Goal: Task Accomplishment & Management: Manage account settings

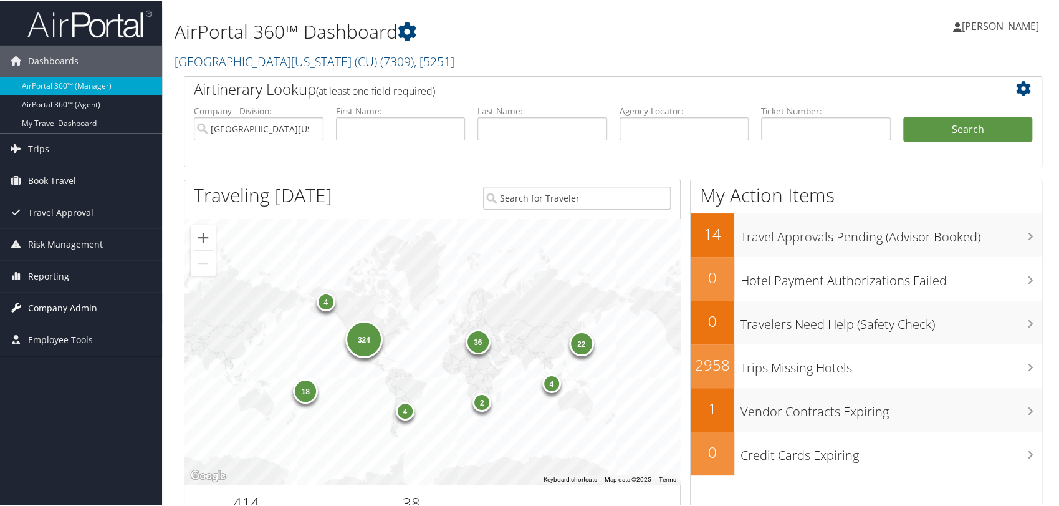
click at [69, 306] on span "Company Admin" at bounding box center [62, 306] width 69 height 31
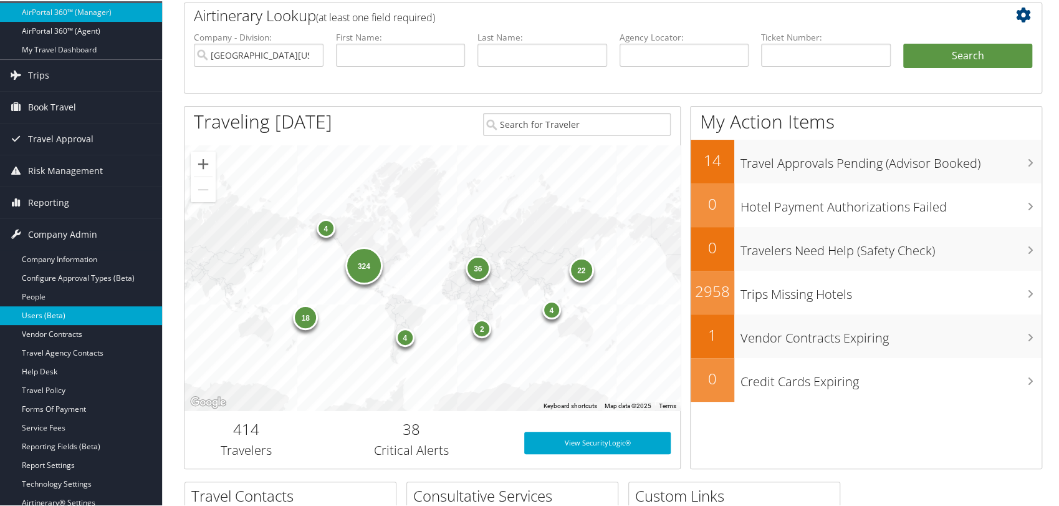
scroll to position [138, 0]
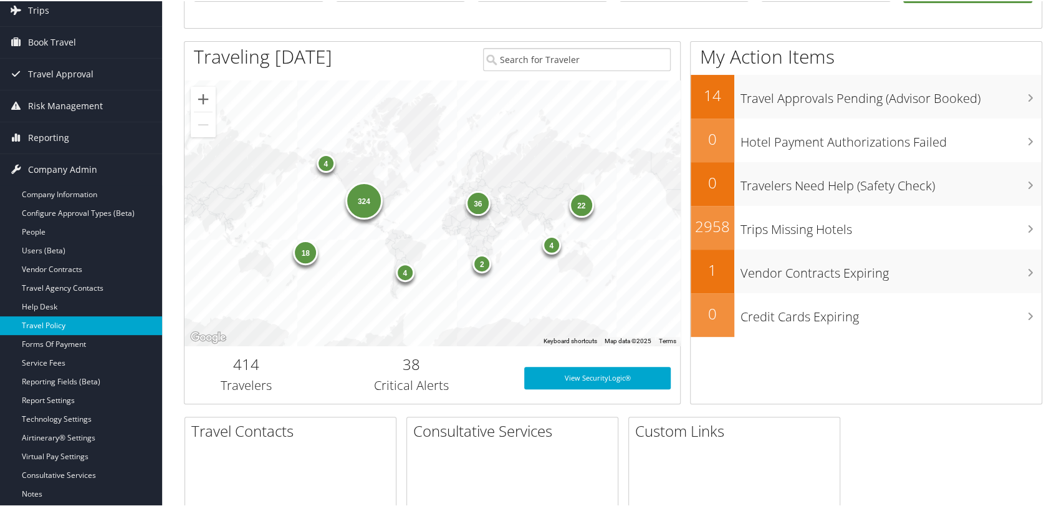
click at [55, 320] on link "Travel Policy" at bounding box center [81, 324] width 162 height 19
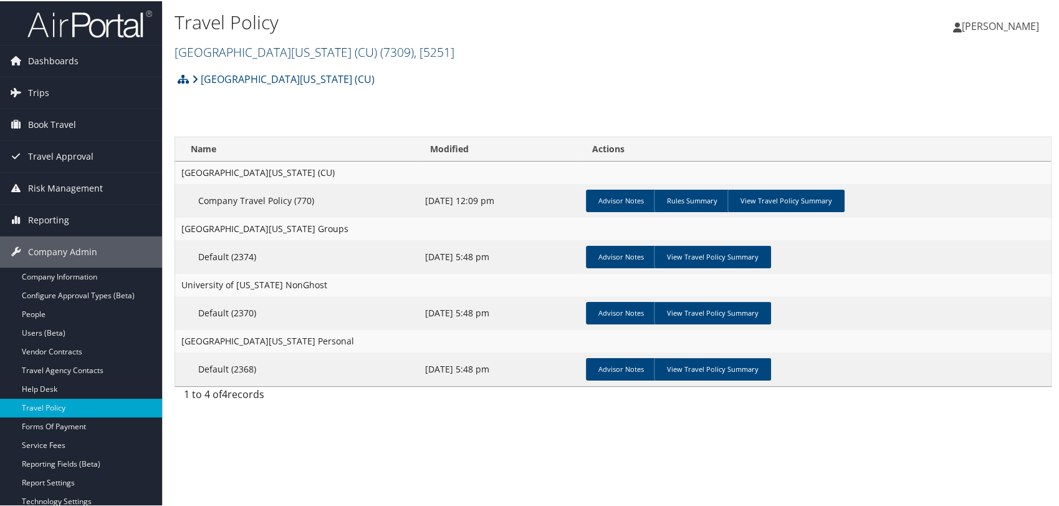
click at [256, 53] on link "[GEOGRAPHIC_DATA][US_STATE] (CU) ( 7309 ) , [ 5251 ]" at bounding box center [315, 50] width 280 height 17
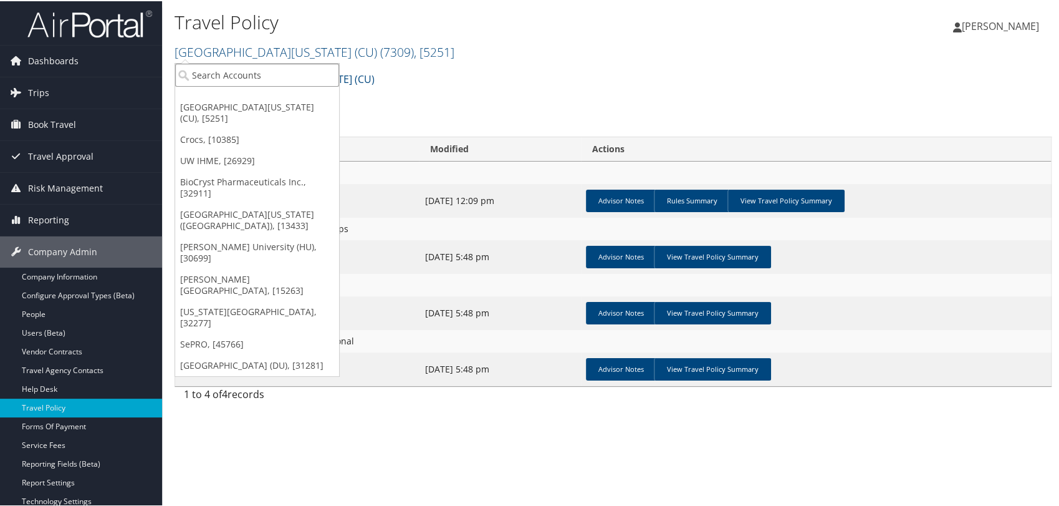
click at [259, 74] on input "search" at bounding box center [257, 73] width 164 height 23
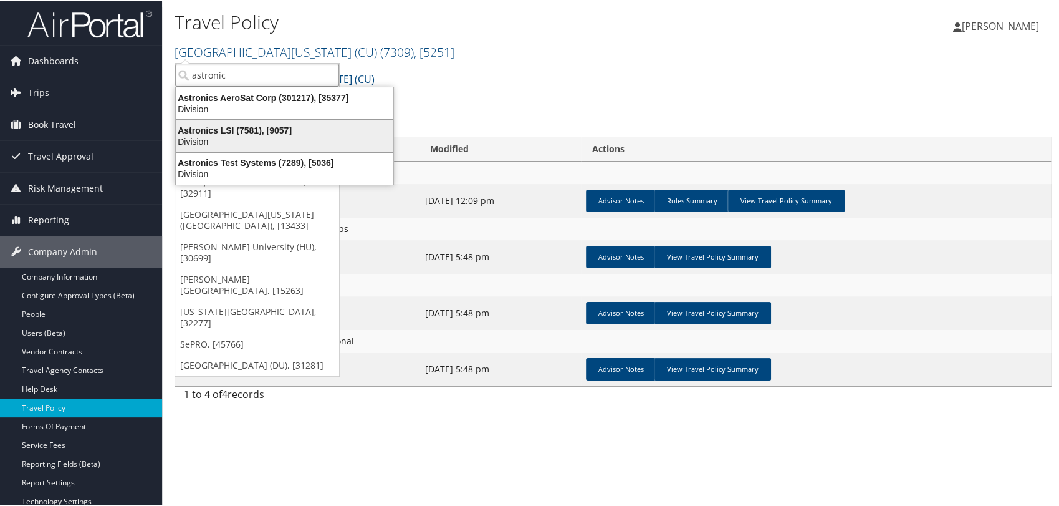
type input "astronic"
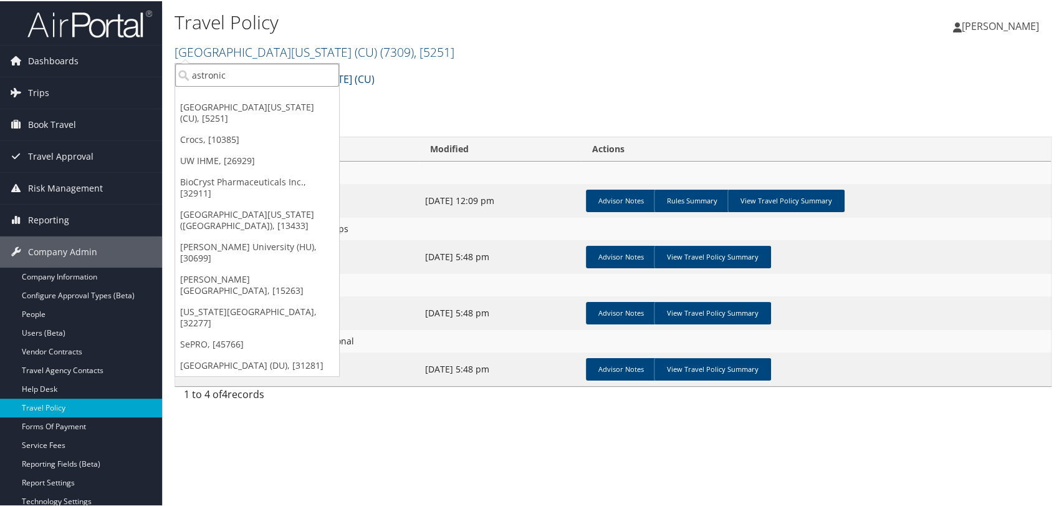
click at [250, 74] on input "astronic" at bounding box center [257, 73] width 164 height 23
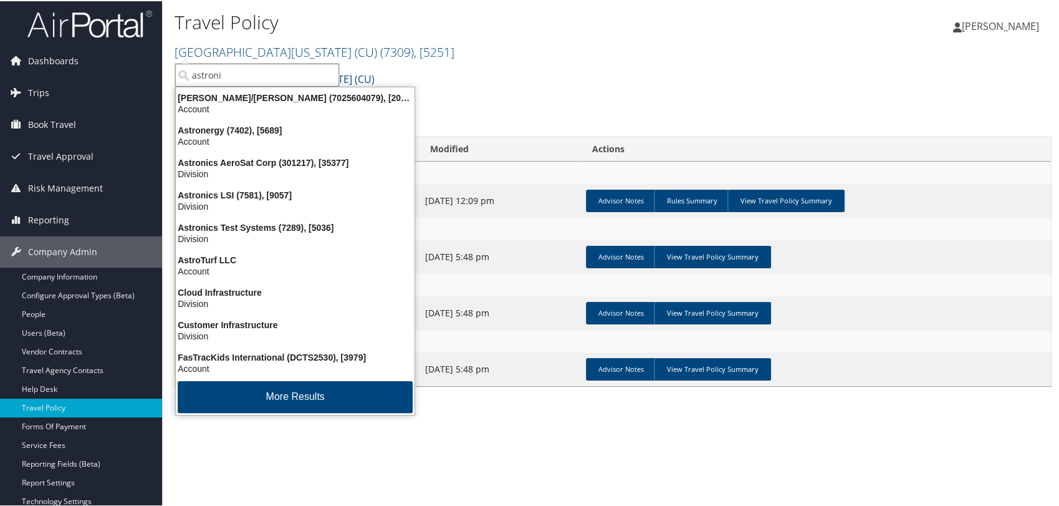
type input "astronic"
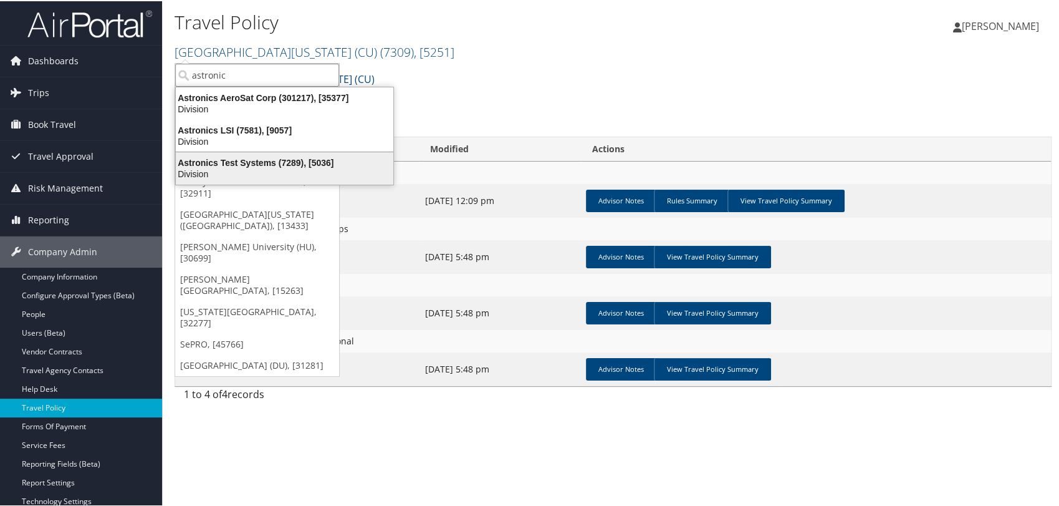
click at [216, 164] on div "Astronics Test Systems (7289), [5036]" at bounding box center [284, 161] width 233 height 11
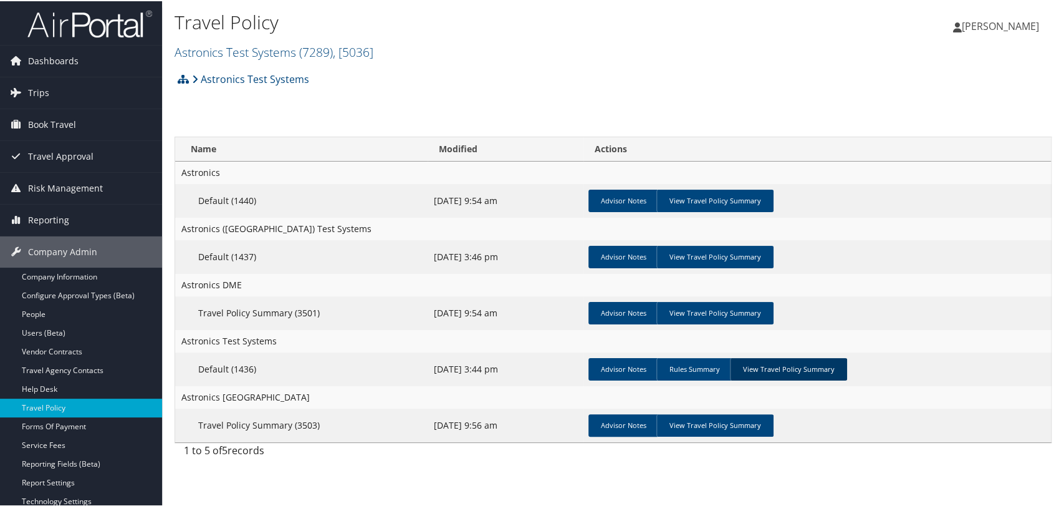
click at [789, 367] on link "View Travel Policy Summary" at bounding box center [788, 368] width 117 height 22
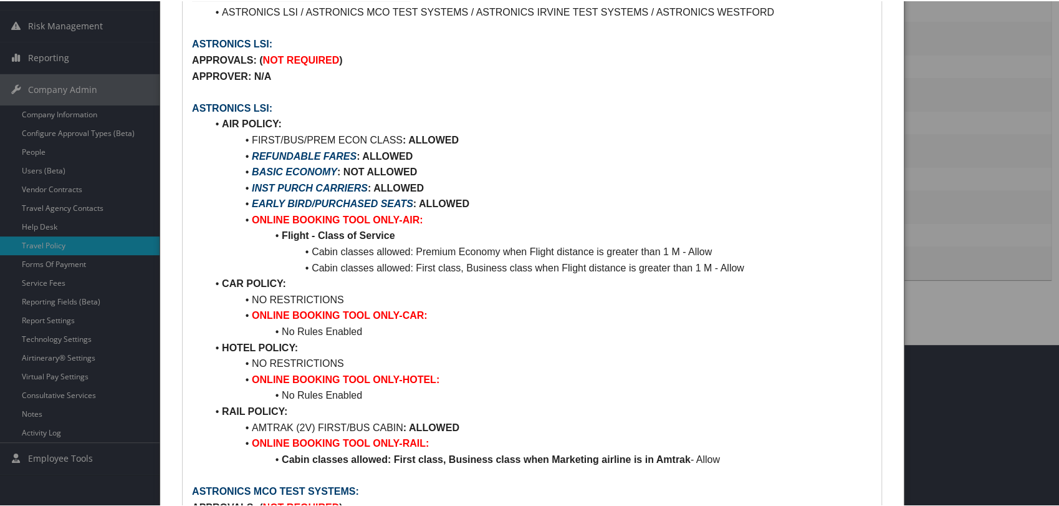
scroll to position [208, 0]
